Goal: Task Accomplishment & Management: Use online tool/utility

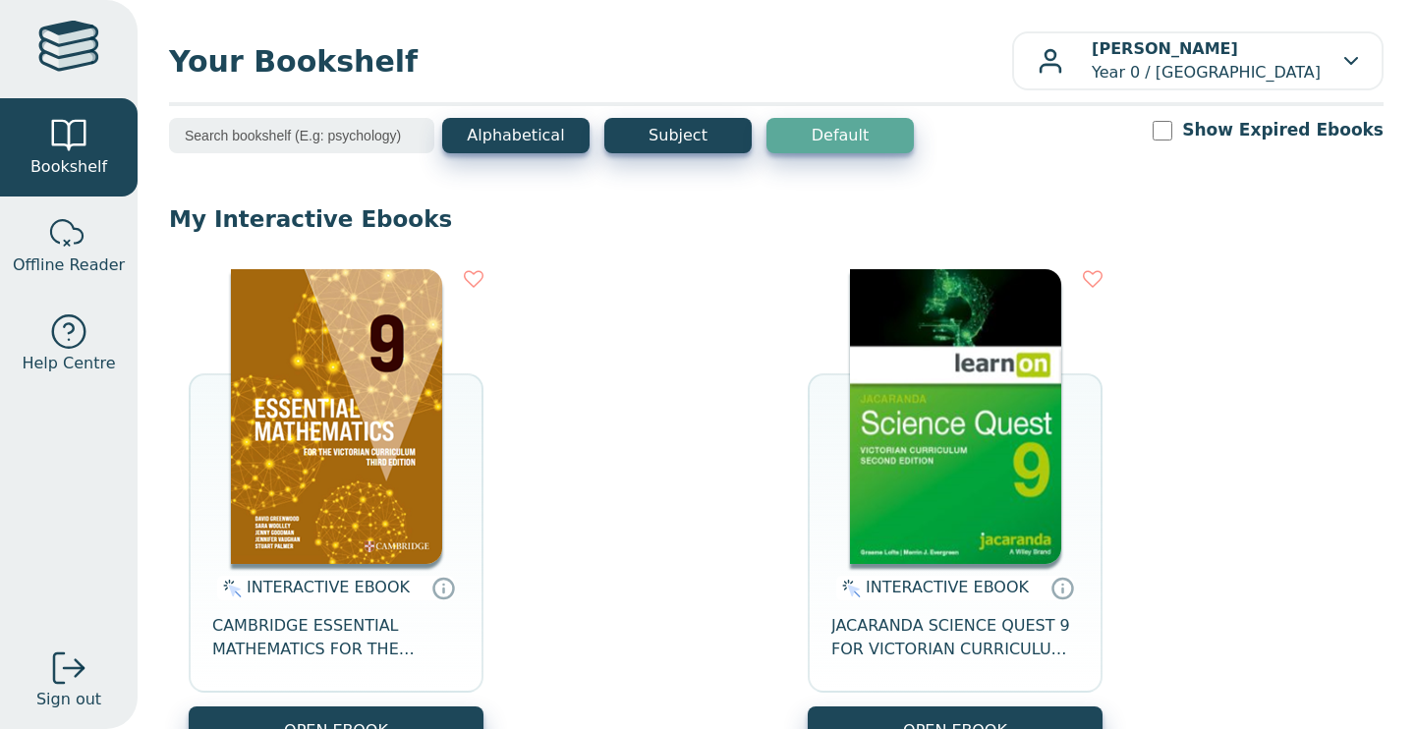
click at [978, 410] on img at bounding box center [955, 416] width 211 height 295
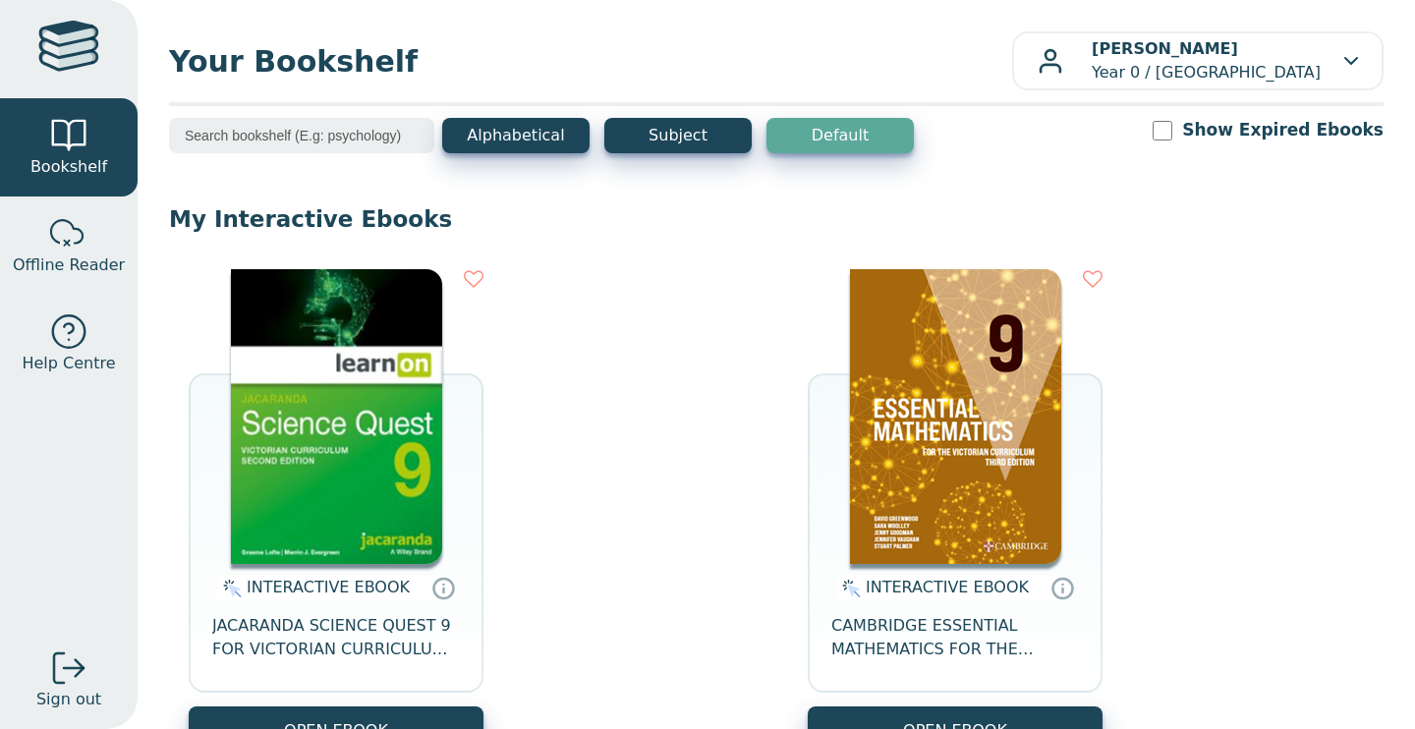
click at [374, 427] on img at bounding box center [336, 416] width 211 height 295
